Goal: Task Accomplishment & Management: Complete application form

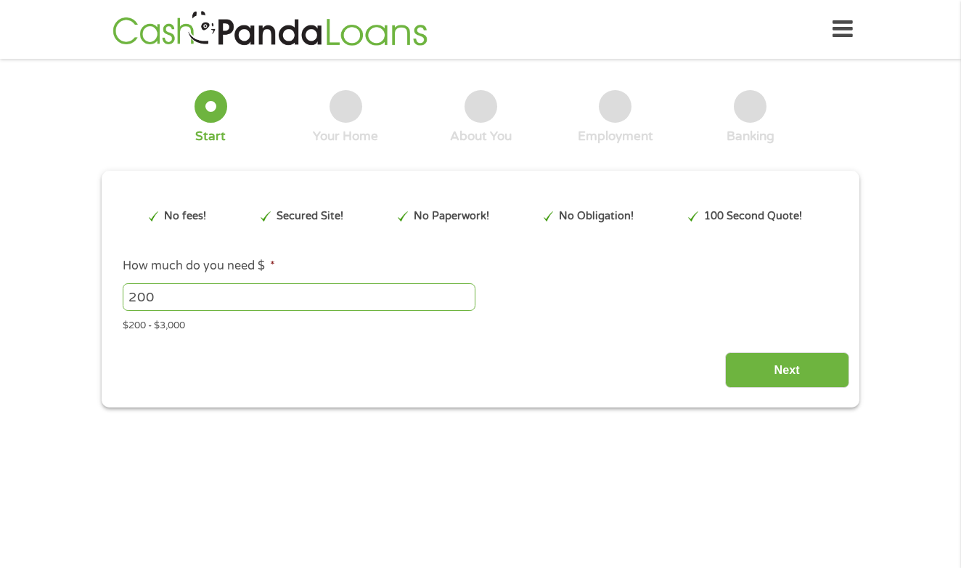
type input "CjwKCAjwup3HBhAAEiwA7euZutxpl9jITGxly0Iy8l8pTaS9eaP3KL85Z826NtRolA2mtdPdNZvqbxo…"
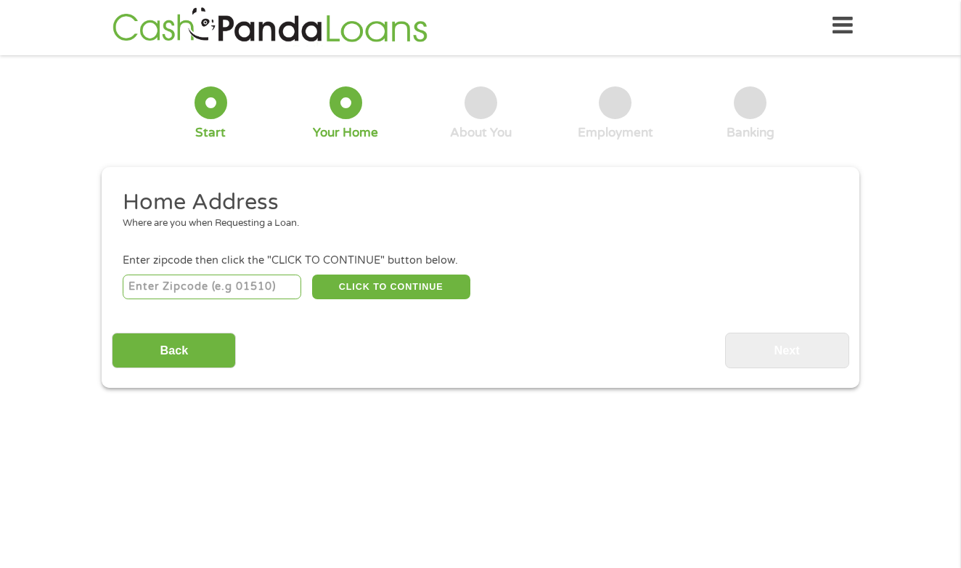
scroll to position [6, 6]
click at [265, 293] on input "number" at bounding box center [212, 286] width 179 height 25
type input "19085"
click at [375, 278] on button "CLICK TO CONTINUE" at bounding box center [391, 286] width 158 height 25
type input "19085"
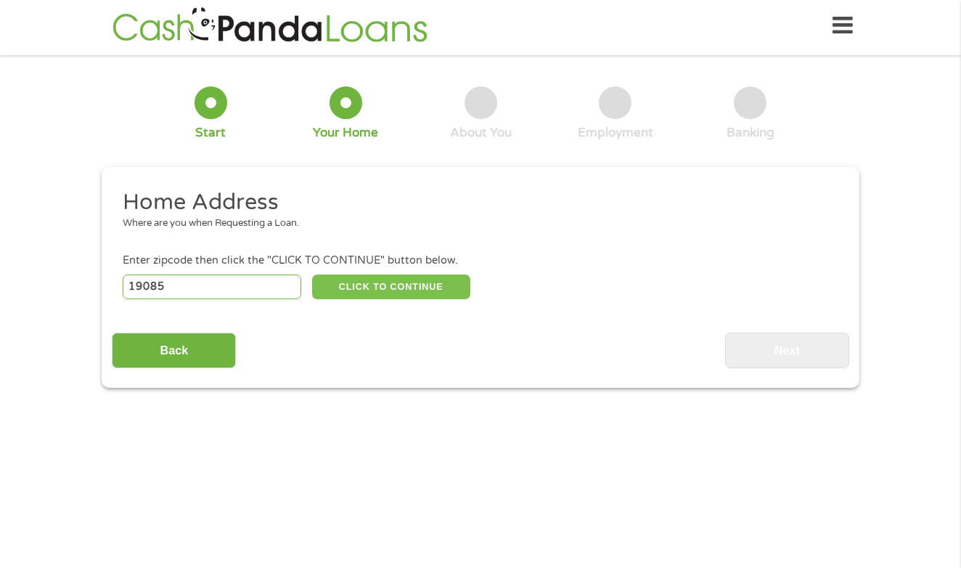
type input "Villanova"
select select "[US_STATE]"
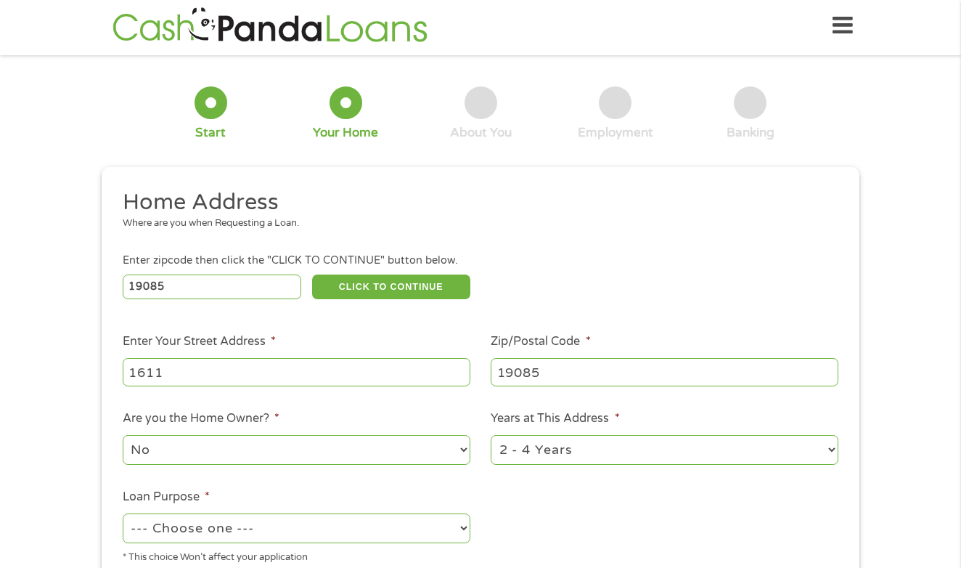
type input "[PERSON_NAME]"
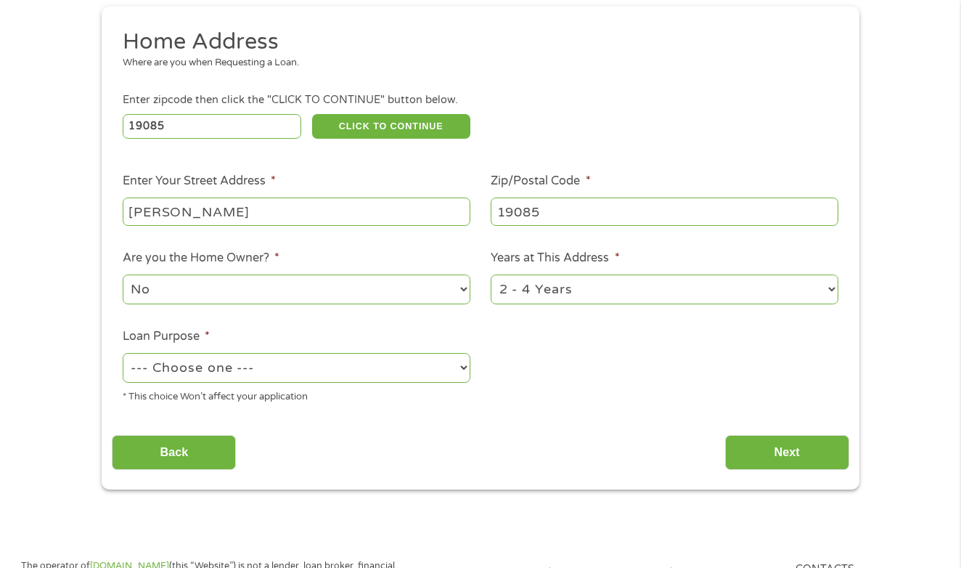
scroll to position [169, 0]
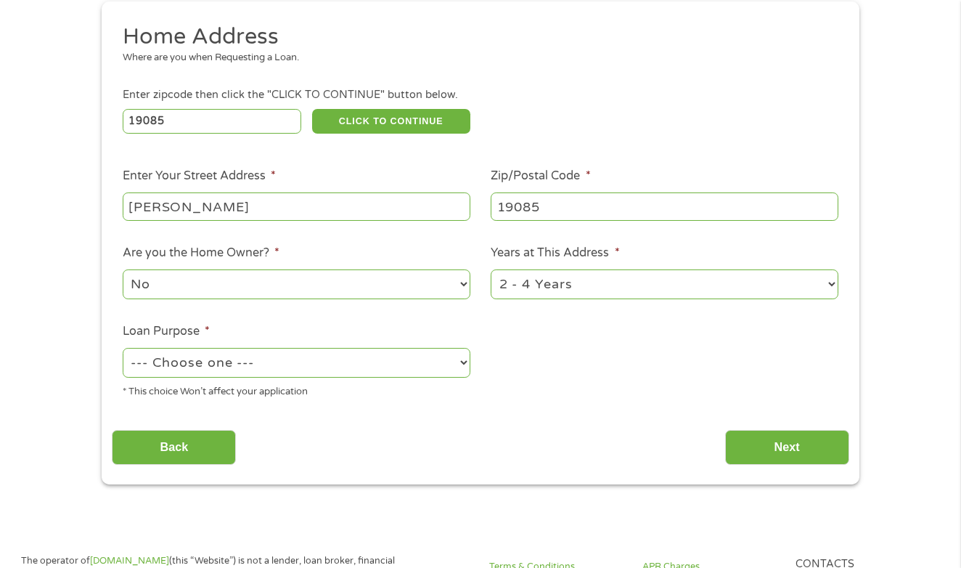
click at [323, 391] on div "* This choice Won’t affect your application" at bounding box center [297, 390] width 348 height 20
select select "shorttermcash"
click at [765, 471] on div "This field is hidden when viewing the form gclid This field is hidden when view…" at bounding box center [481, 242] width 758 height 483
click at [773, 457] on input "Next" at bounding box center [787, 448] width 124 height 36
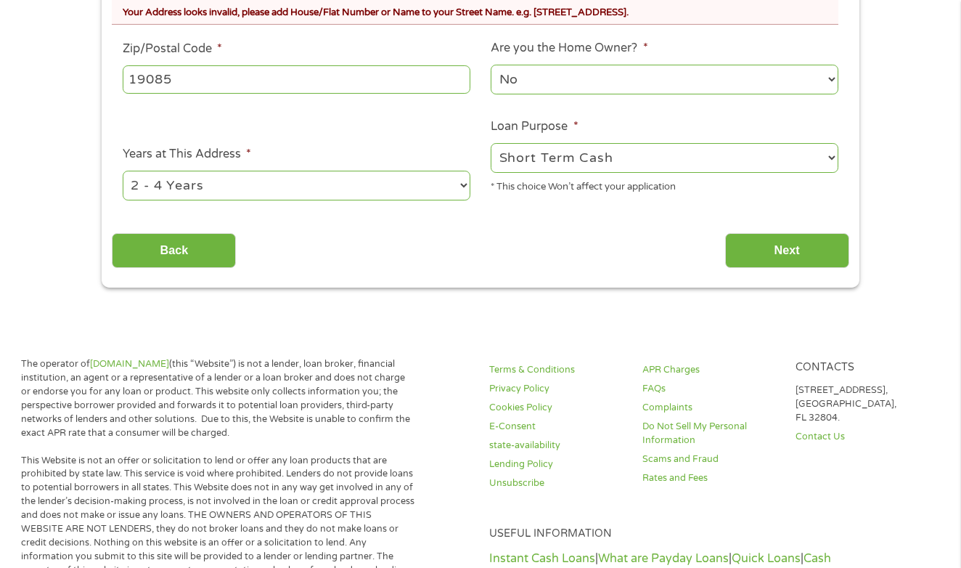
scroll to position [484, 0]
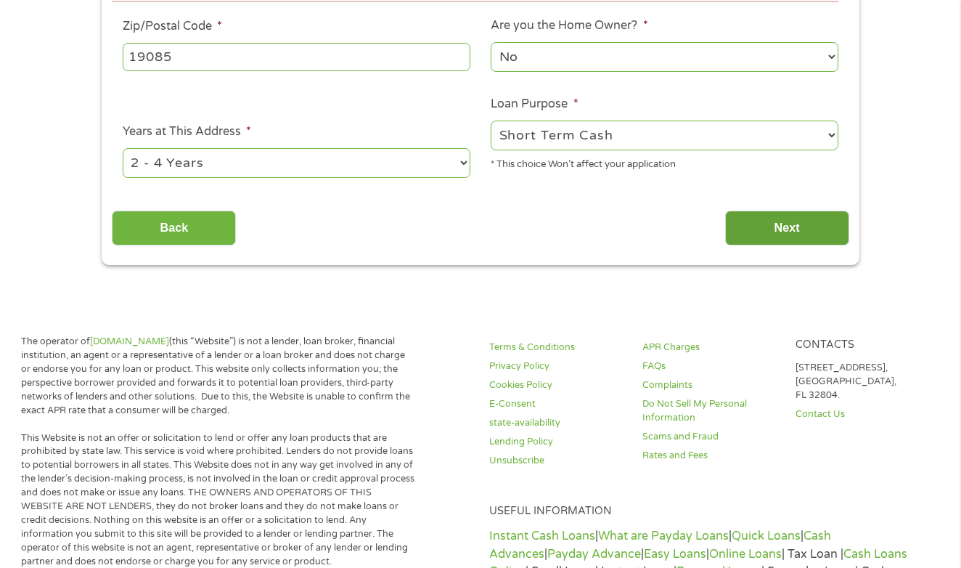
type input "[STREET_ADDRESS][PERSON_NAME]"
click at [768, 241] on input "Next" at bounding box center [787, 229] width 124 height 36
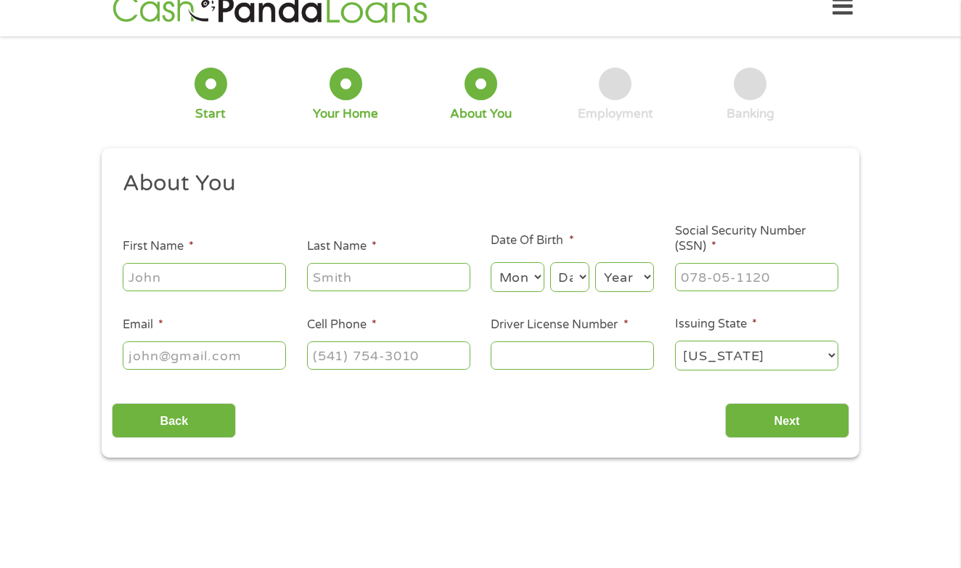
scroll to position [4, 0]
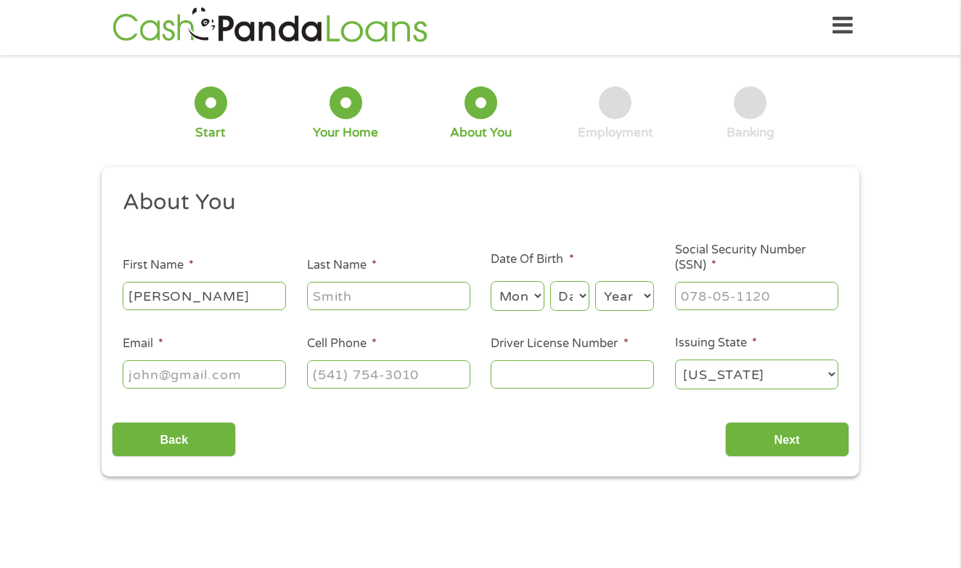
type input "[PERSON_NAME]"
type input "sandos"
click at [229, 396] on ul "About You This field is hidden when viewing the form Title * --- Choose one ---…" at bounding box center [480, 295] width 737 height 214
click at [229, 389] on div at bounding box center [204, 374] width 163 height 33
type input "[EMAIL_ADDRESS][DOMAIN_NAME]"
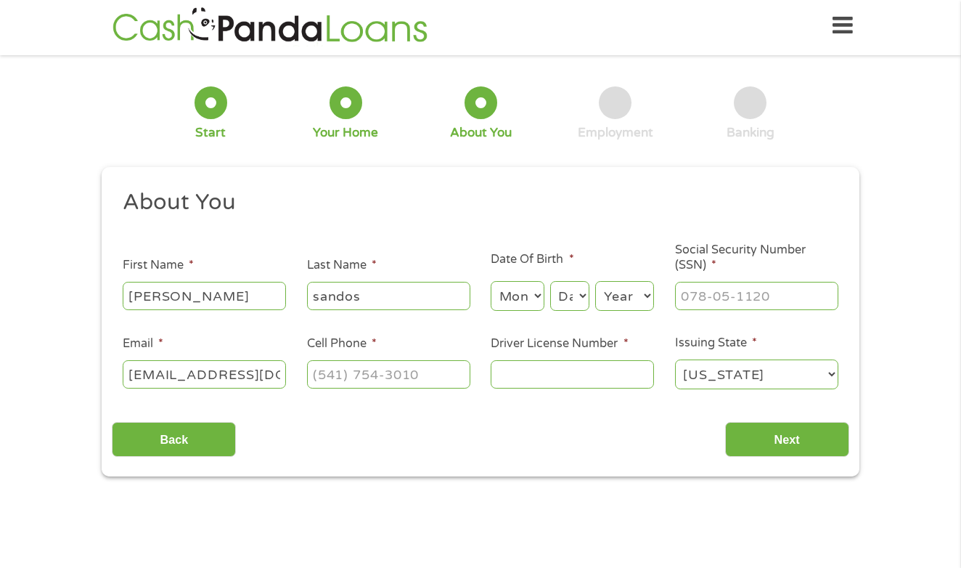
click at [365, 355] on li "Cell Phone *" at bounding box center [388, 363] width 184 height 56
type input "[PHONE_NUMBER]"
click at [540, 375] on input "Driver License Number *" at bounding box center [572, 374] width 163 height 28
type input "333899420"
click at [700, 298] on input "___-__-____" at bounding box center [756, 296] width 163 height 28
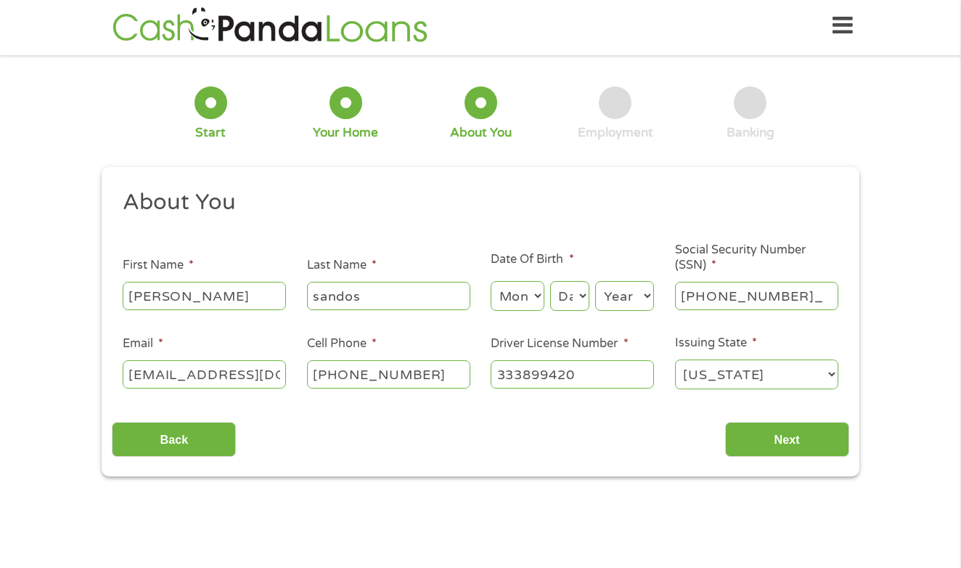
type input "186-82-0976"
click at [814, 435] on input "Next" at bounding box center [787, 440] width 124 height 36
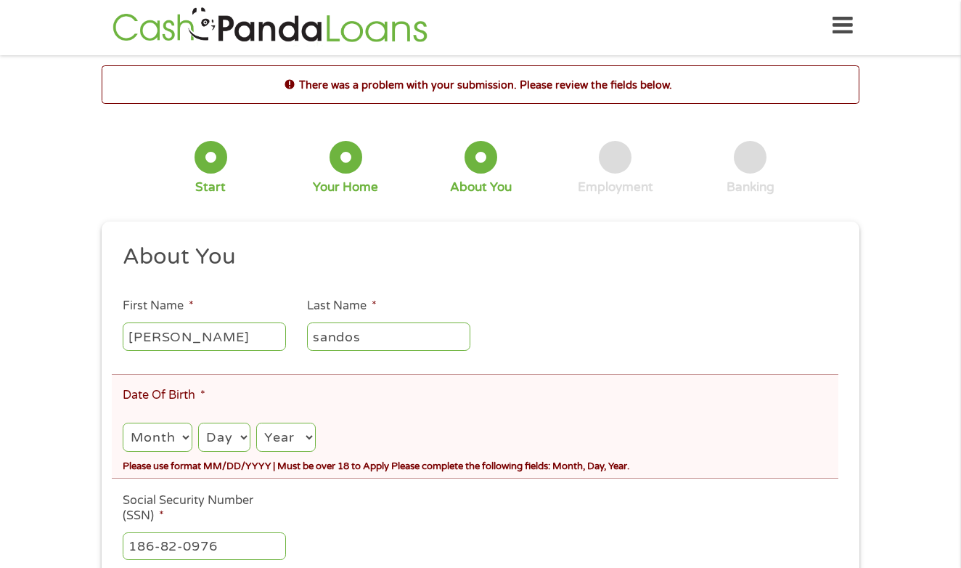
scroll to position [6, 6]
select select "1"
select select "14"
select select "2005"
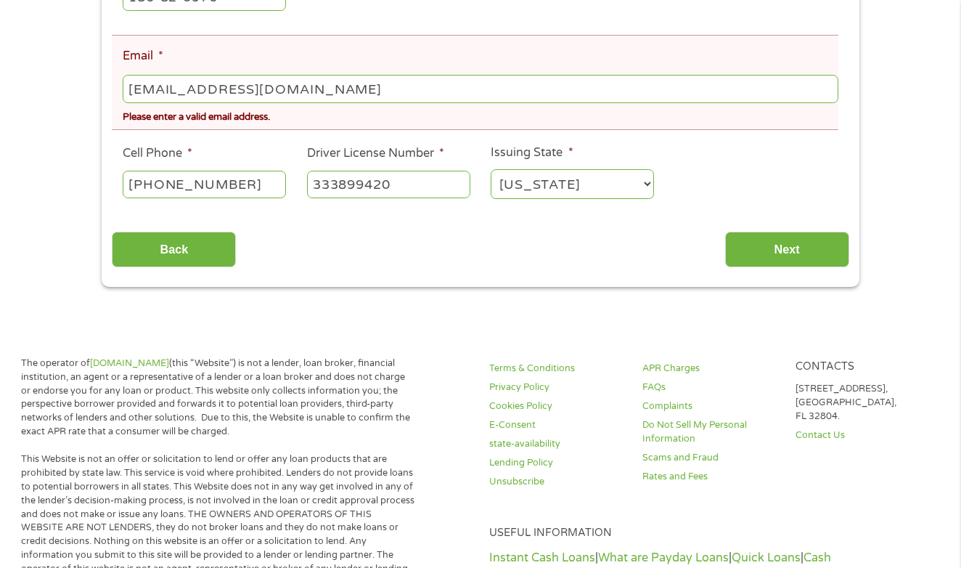
scroll to position [545, 0]
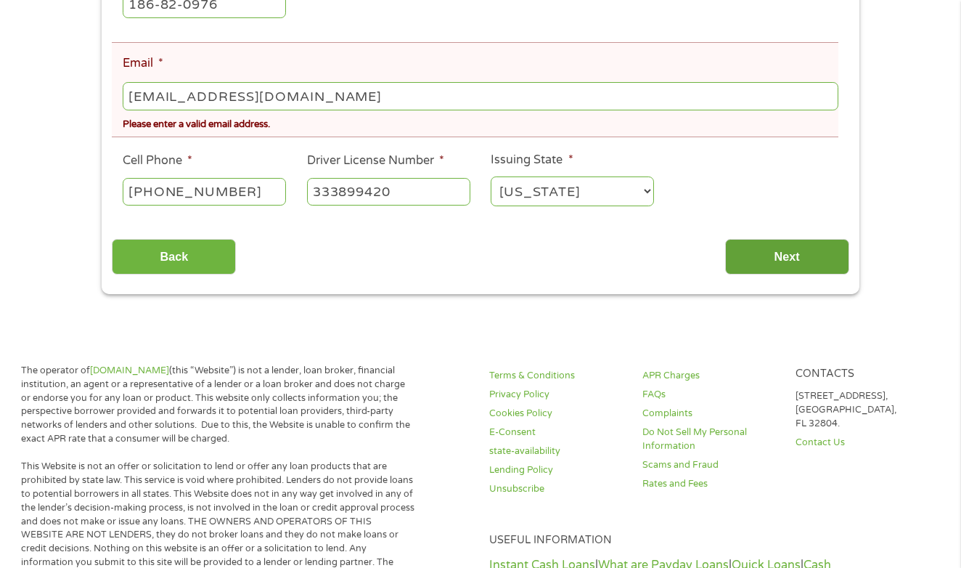
click at [789, 259] on input "Next" at bounding box center [787, 257] width 124 height 36
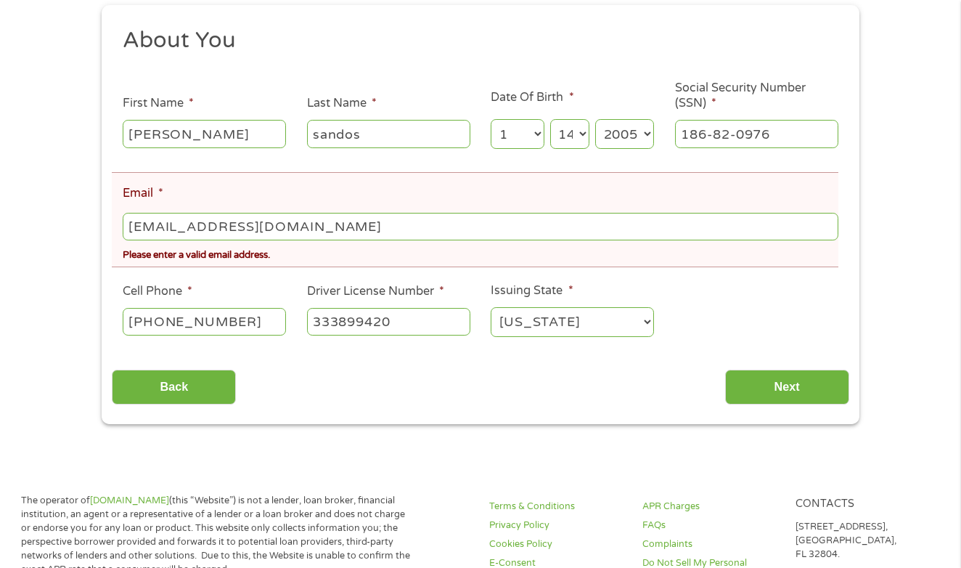
scroll to position [304, 0]
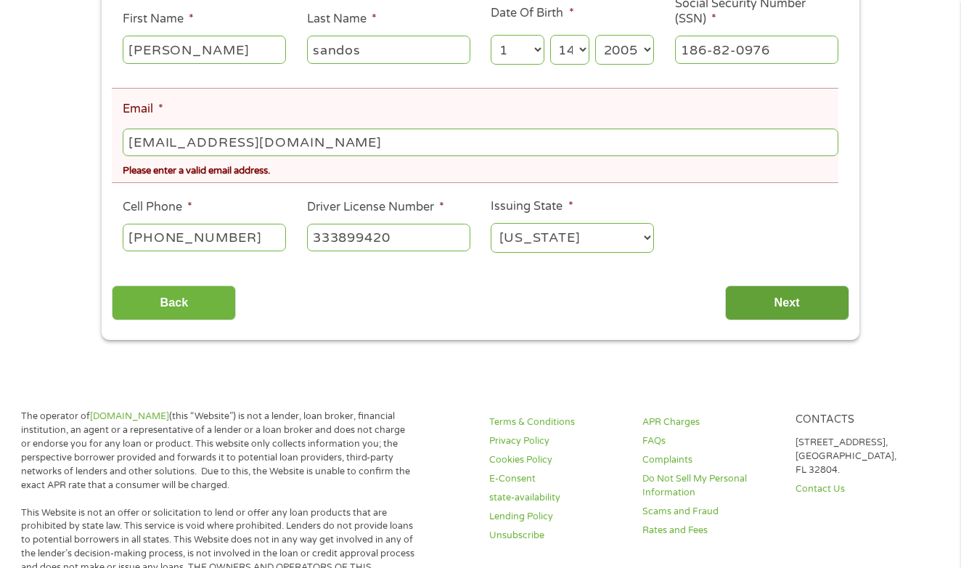
type input "[EMAIL_ADDRESS][DOMAIN_NAME]"
click at [780, 309] on input "Next" at bounding box center [787, 303] width 124 height 36
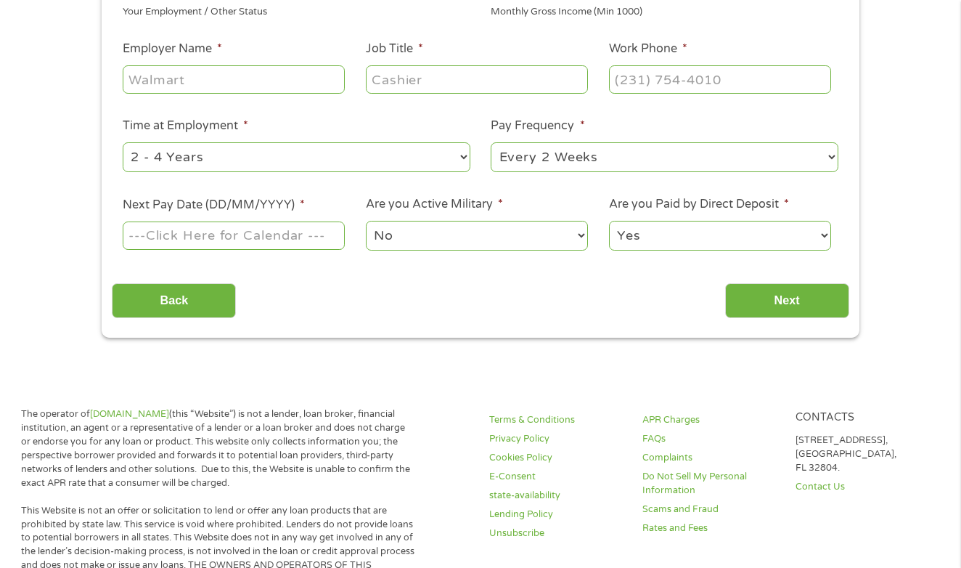
click at [786, 302] on div "Your Employment Your Income Source * --- Choose one --- Employment [DEMOGRAPHIC…" at bounding box center [480, 102] width 737 height 431
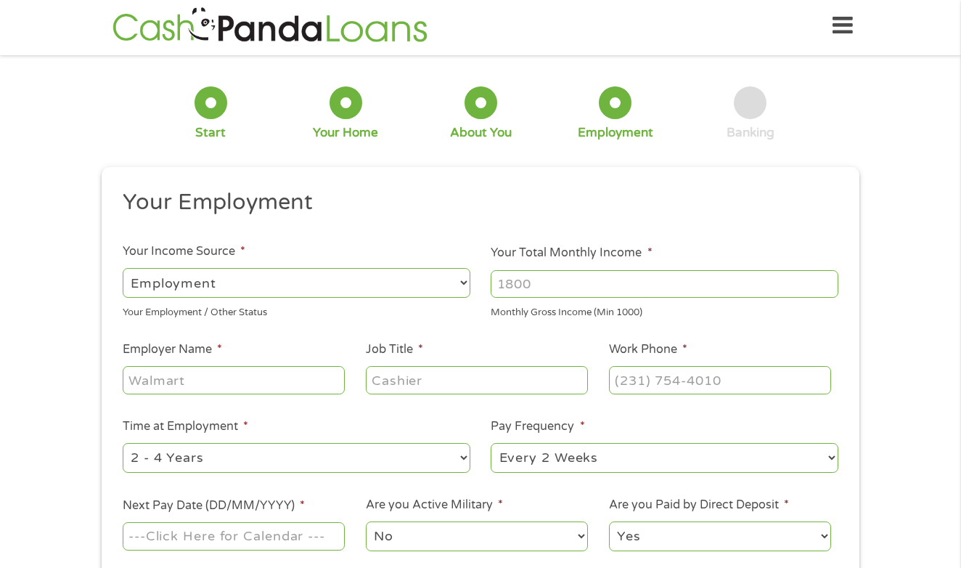
scroll to position [174, 0]
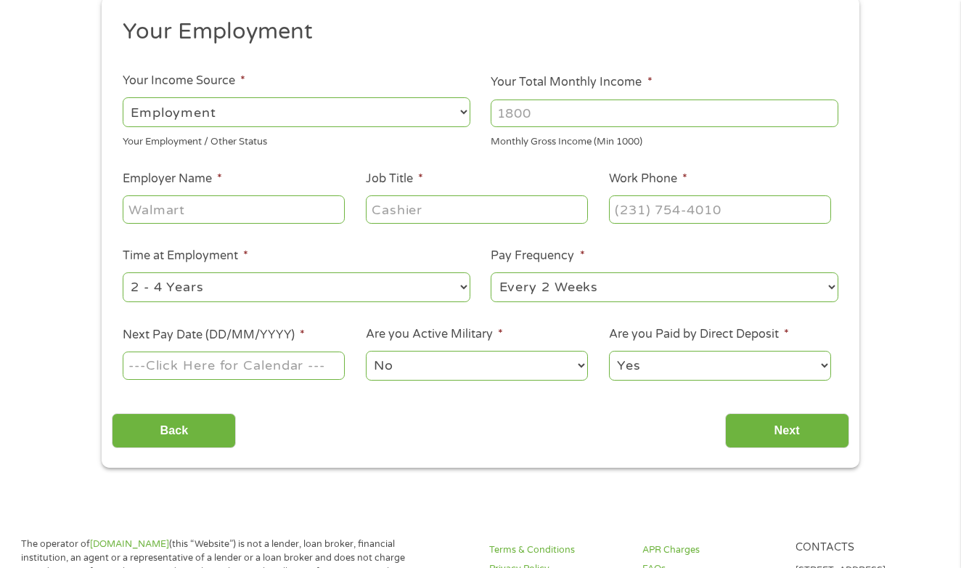
click at [286, 366] on input "Next Pay Date (DD/MM/YYYY) *" at bounding box center [234, 365] width 222 height 28
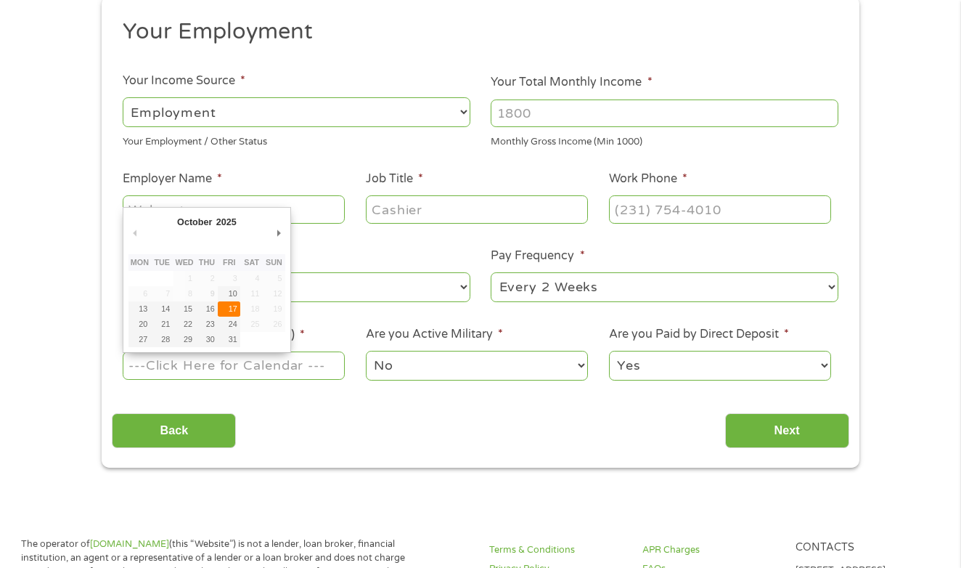
type input "[DATE]"
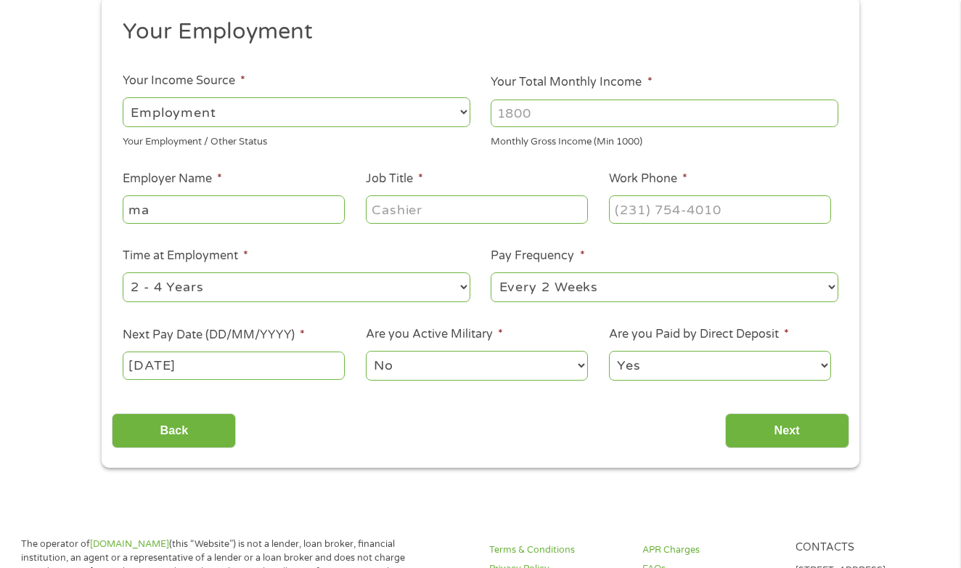
type input "m"
type input "macafrreys"
click at [456, 193] on div at bounding box center [477, 209] width 222 height 33
type input "deli wroker"
type input "[PHONE_NUMBER]"
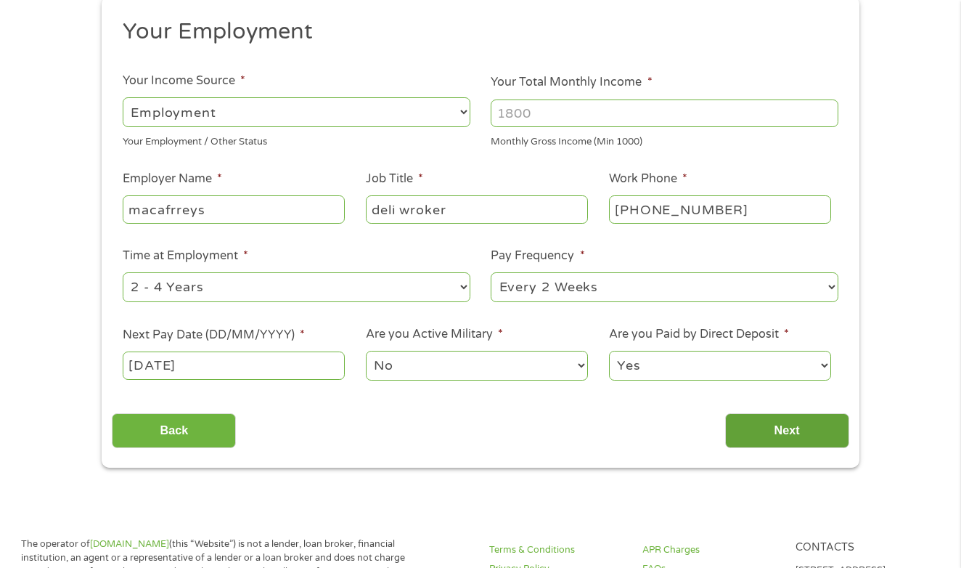
click at [800, 431] on input "Next" at bounding box center [787, 431] width 124 height 36
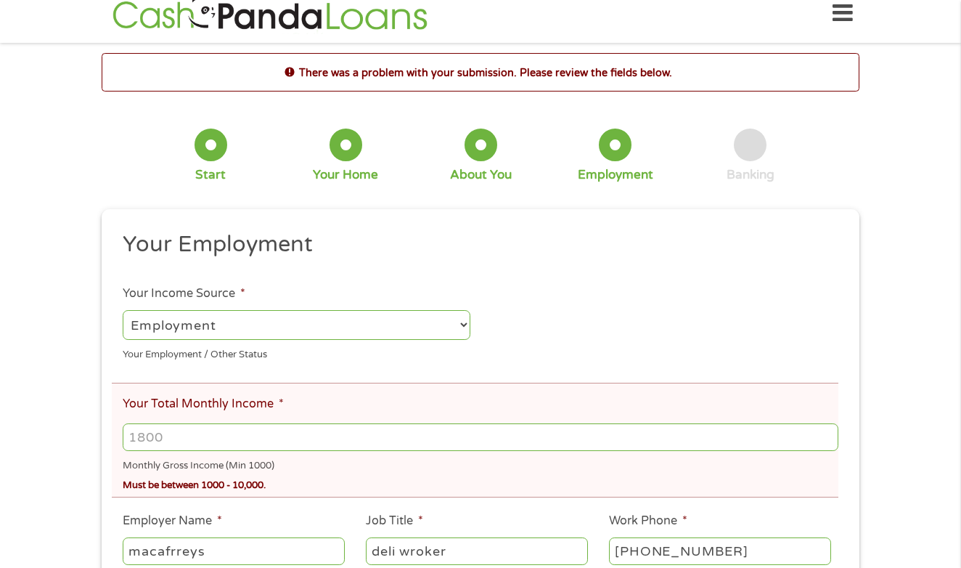
scroll to position [4, 0]
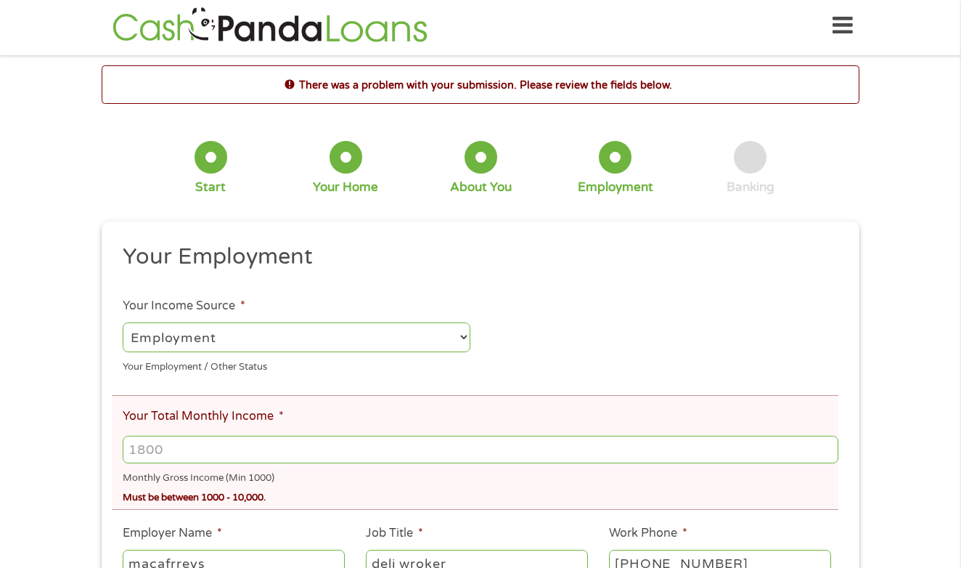
click at [301, 440] on input "Your Total Monthly Income *" at bounding box center [481, 450] width 716 height 28
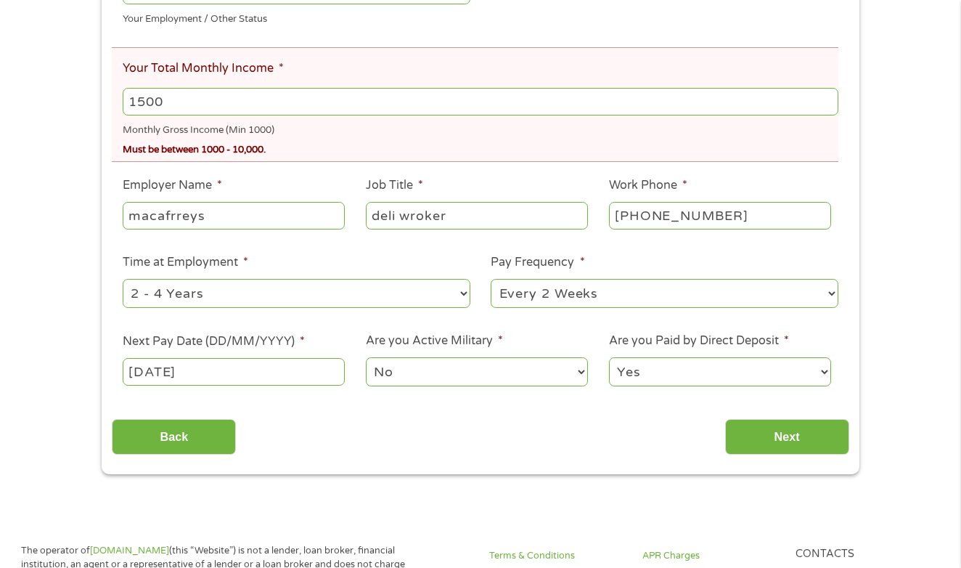
scroll to position [493, 0]
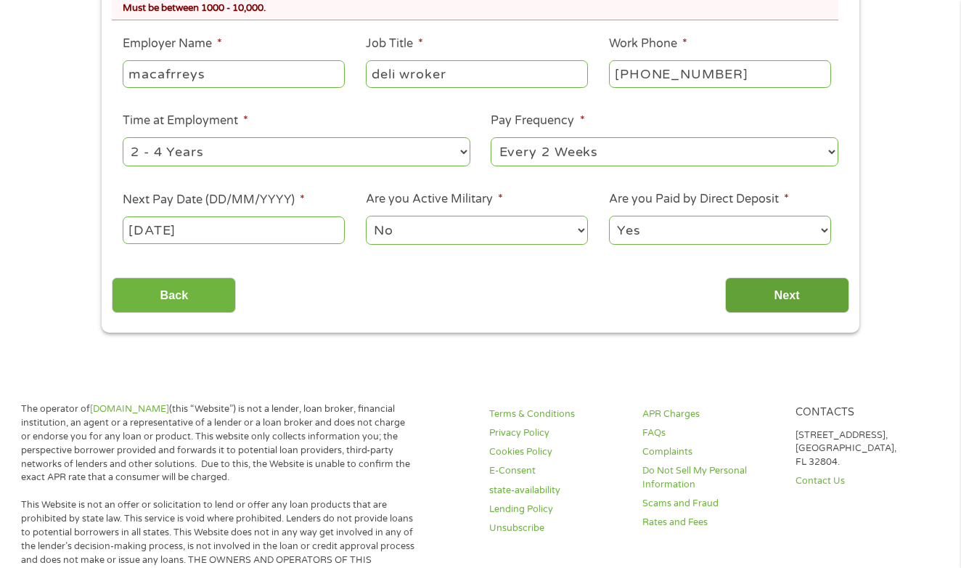
type input "1500"
click at [783, 292] on input "Next" at bounding box center [787, 295] width 124 height 36
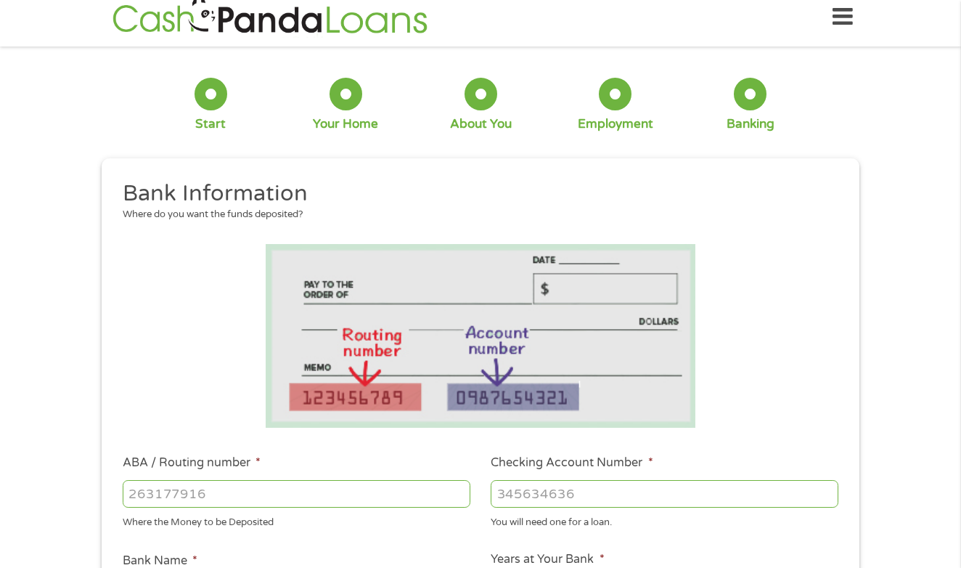
scroll to position [4, 0]
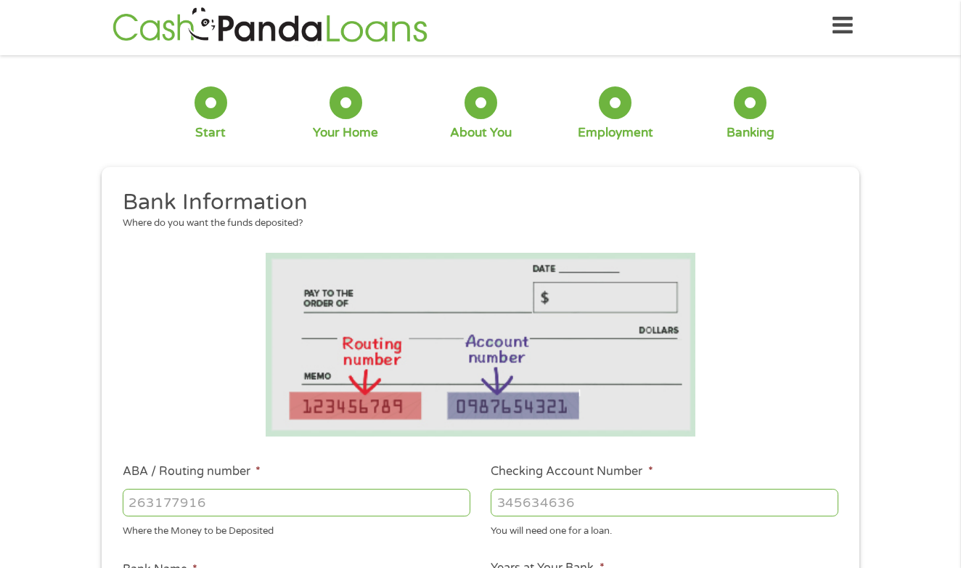
click at [320, 510] on input "ABA / Routing number *" at bounding box center [297, 503] width 348 height 28
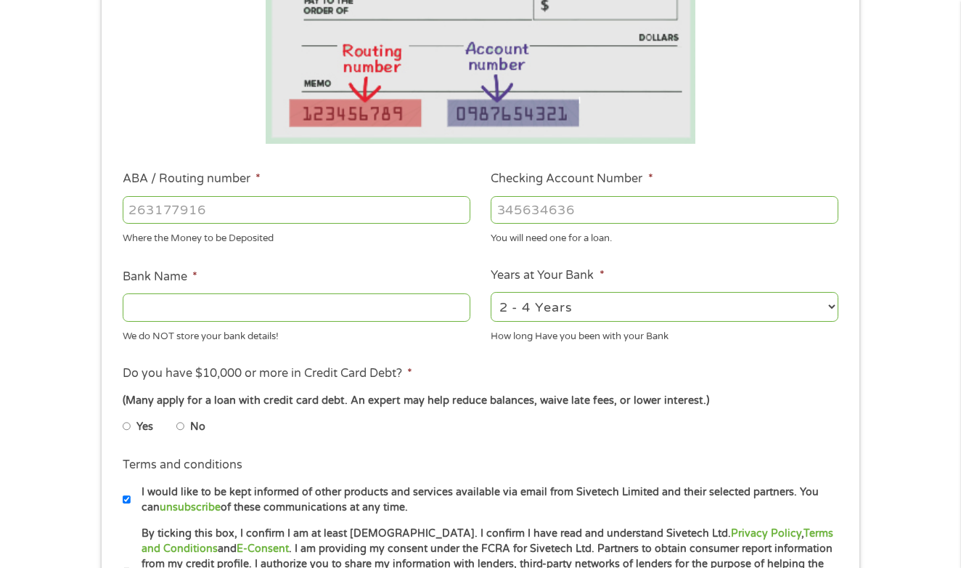
scroll to position [351, 0]
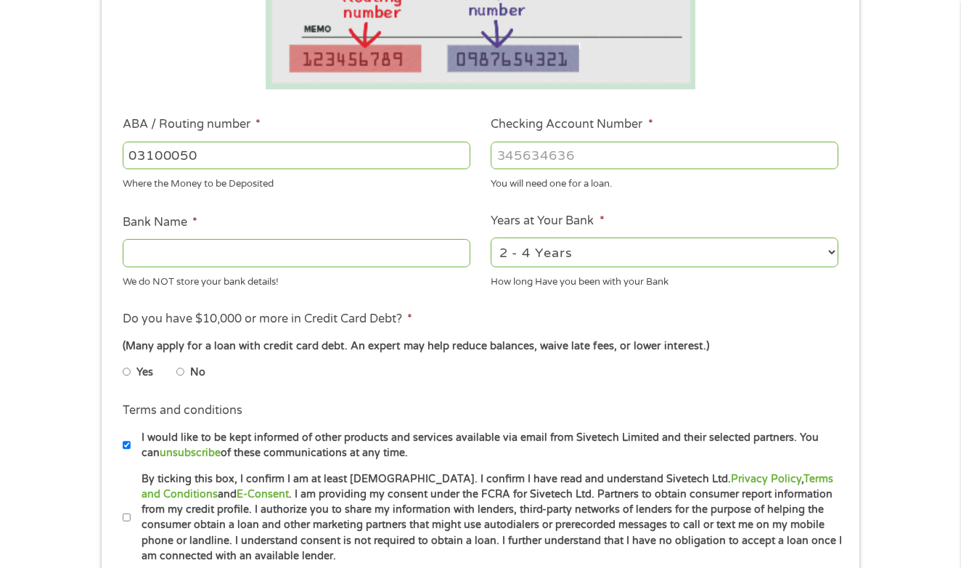
type input "031000503"
type input "[PERSON_NAME] FARGO BANK"
type input "031000503"
click at [606, 159] on input "Checking Account Number *" at bounding box center [665, 156] width 348 height 28
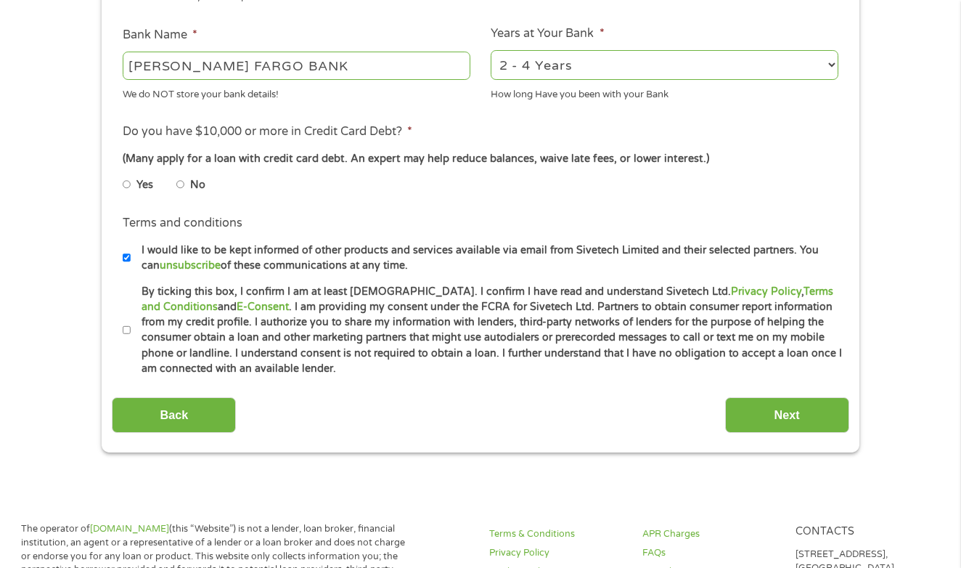
scroll to position [640, 0]
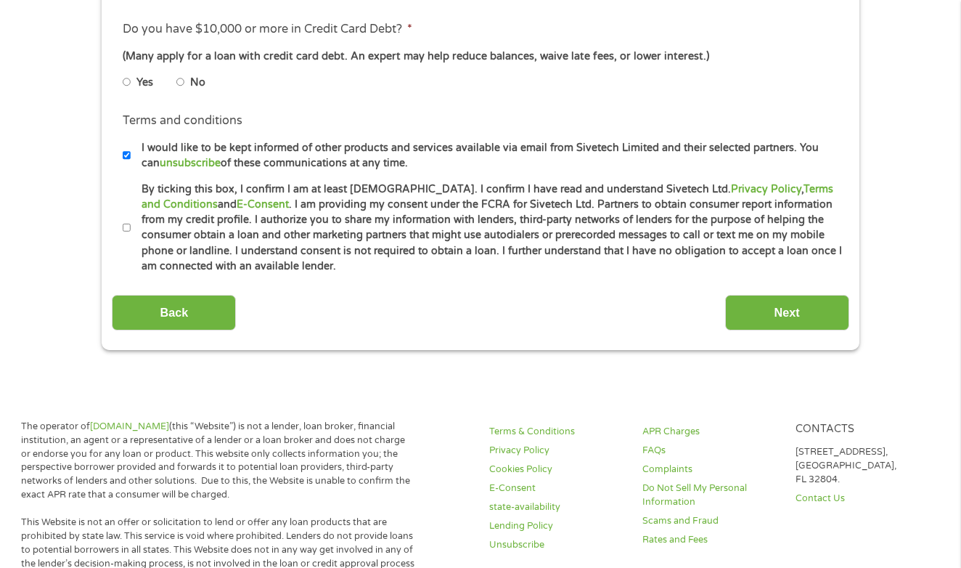
type input "6353876680"
click at [788, 325] on input "Next" at bounding box center [787, 313] width 124 height 36
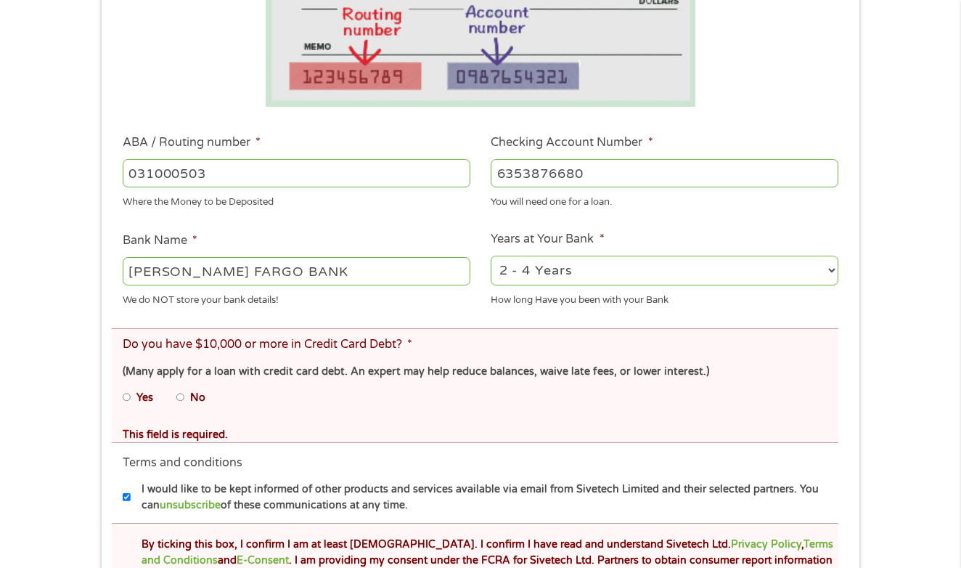
scroll to position [438, 0]
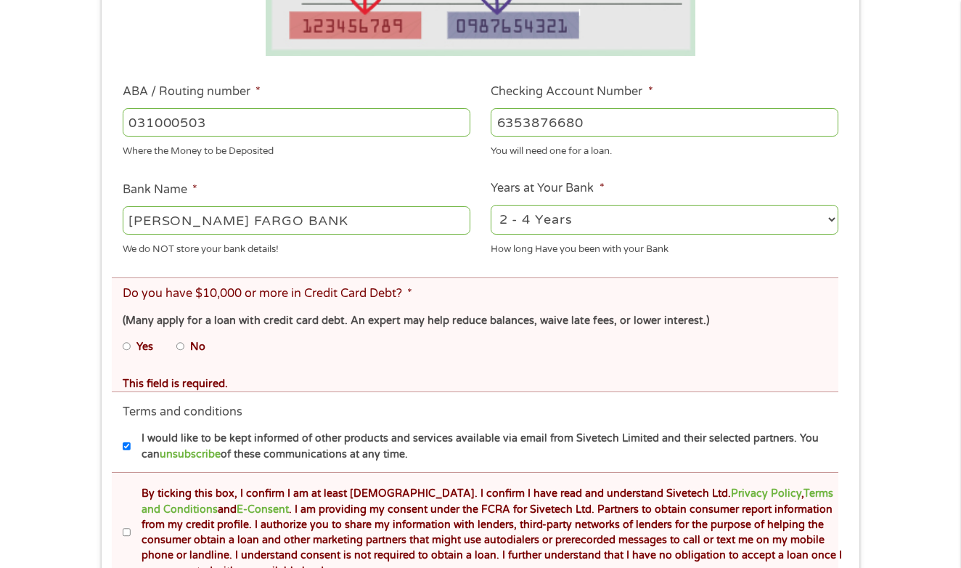
click at [183, 335] on input "No" at bounding box center [180, 346] width 9 height 23
radio input "true"
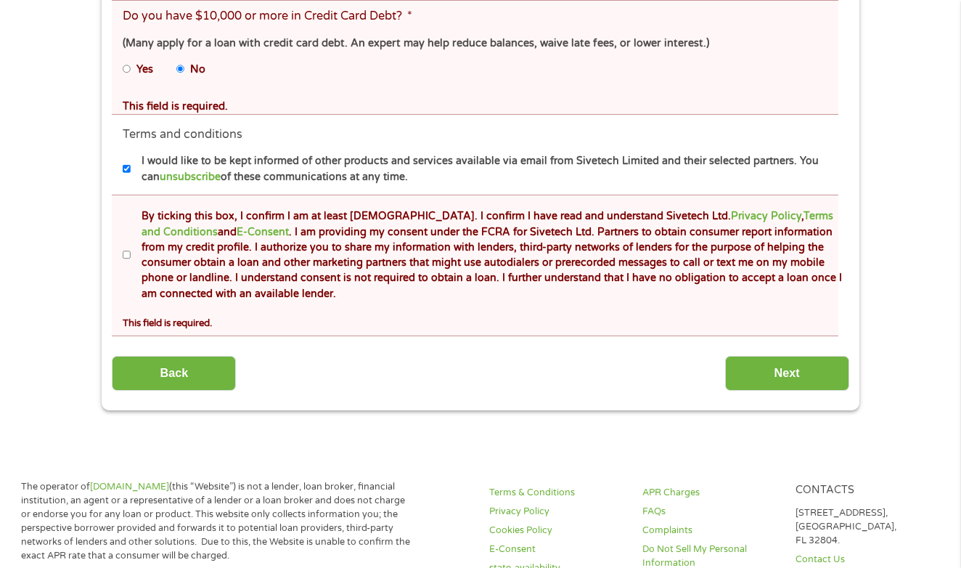
scroll to position [730, 0]
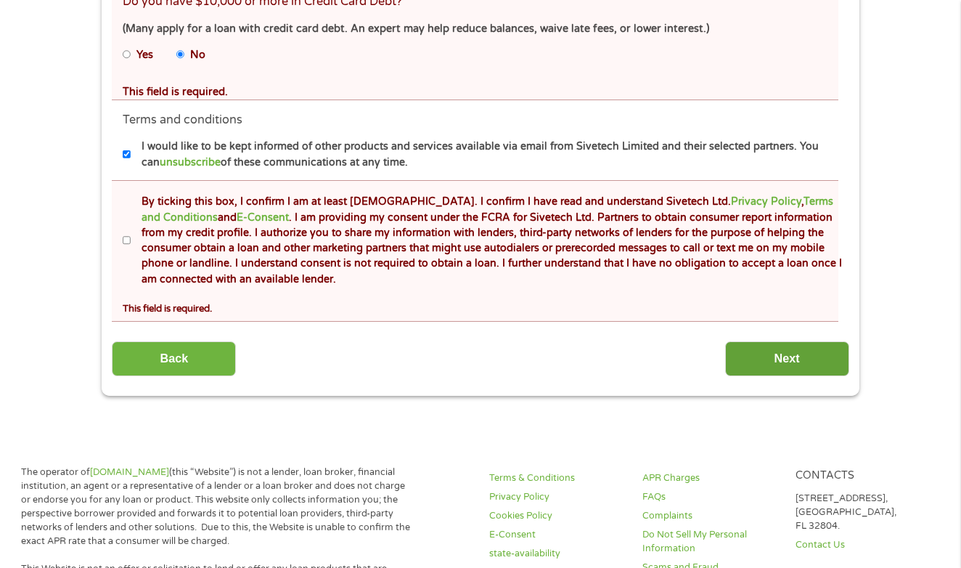
click at [775, 368] on input "Next" at bounding box center [787, 359] width 124 height 36
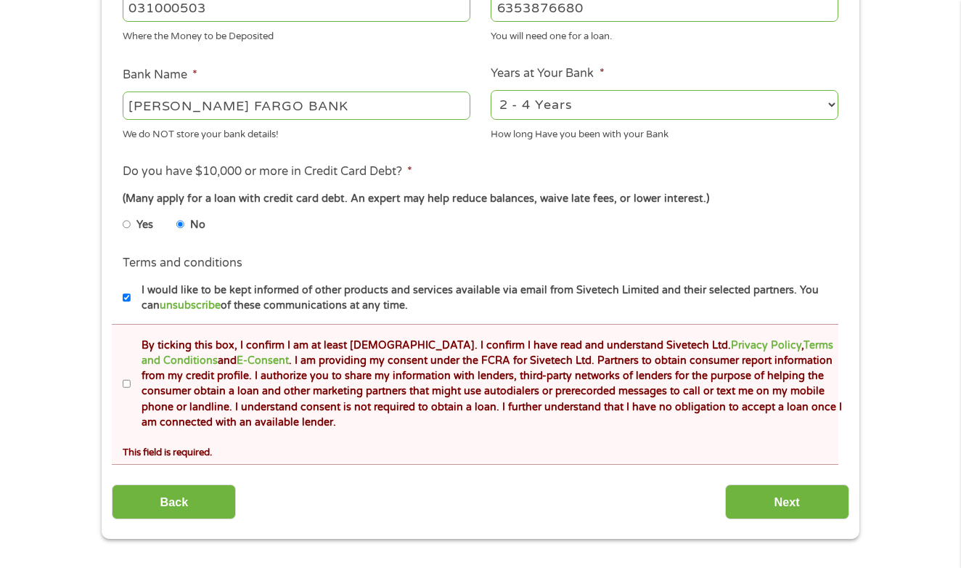
scroll to position [578, 0]
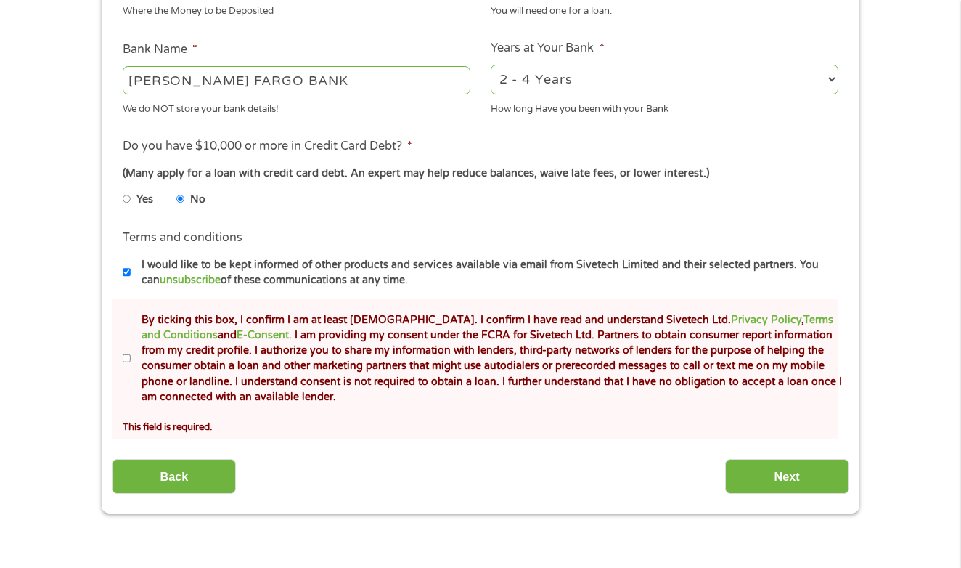
click at [120, 349] on li "Terms and conditions * By ticking this box, I confirm I am at least [DEMOGRAPHI…" at bounding box center [475, 368] width 727 height 141
click at [126, 349] on input "By ticking this box, I confirm I am at least [DEMOGRAPHIC_DATA]. I confirm I ha…" at bounding box center [127, 358] width 9 height 23
checkbox input "true"
click at [767, 471] on input "Next" at bounding box center [787, 477] width 124 height 36
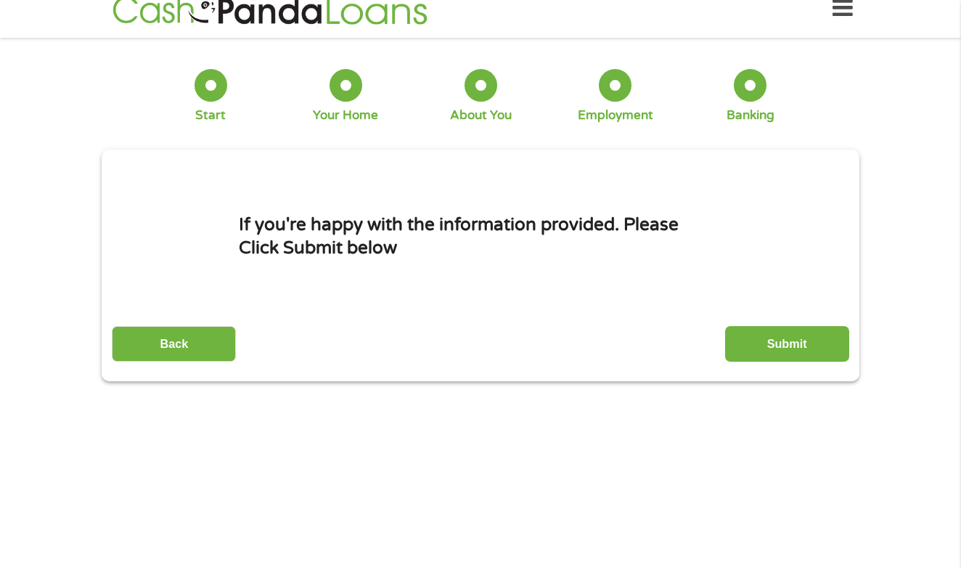
scroll to position [4, 0]
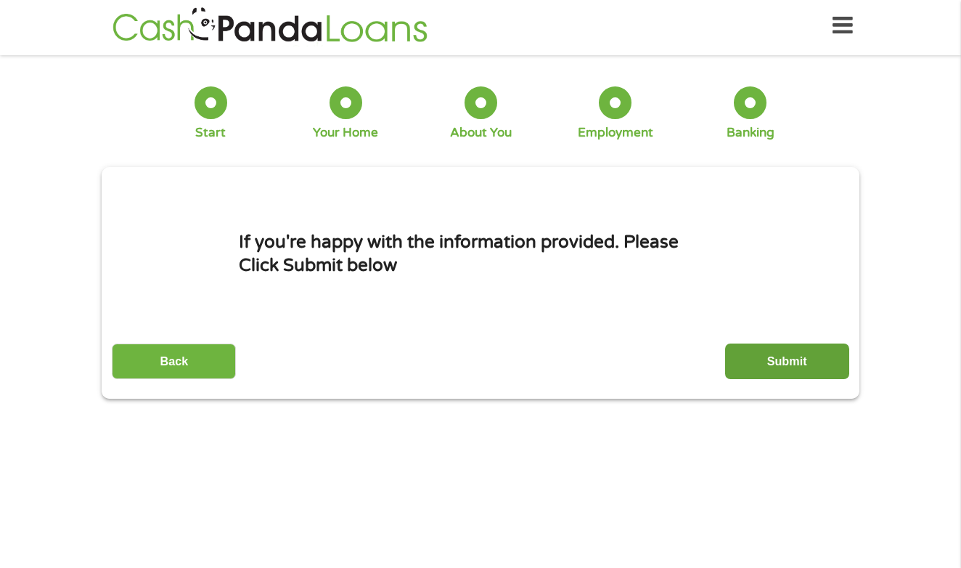
click at [793, 375] on input "Submit" at bounding box center [787, 361] width 124 height 36
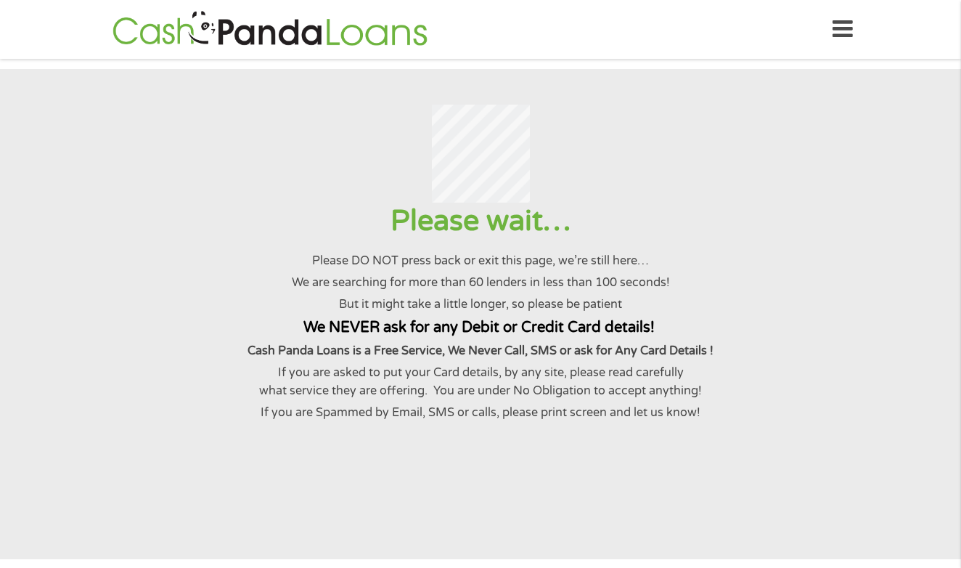
scroll to position [0, 0]
